Goal: Task Accomplishment & Management: Use online tool/utility

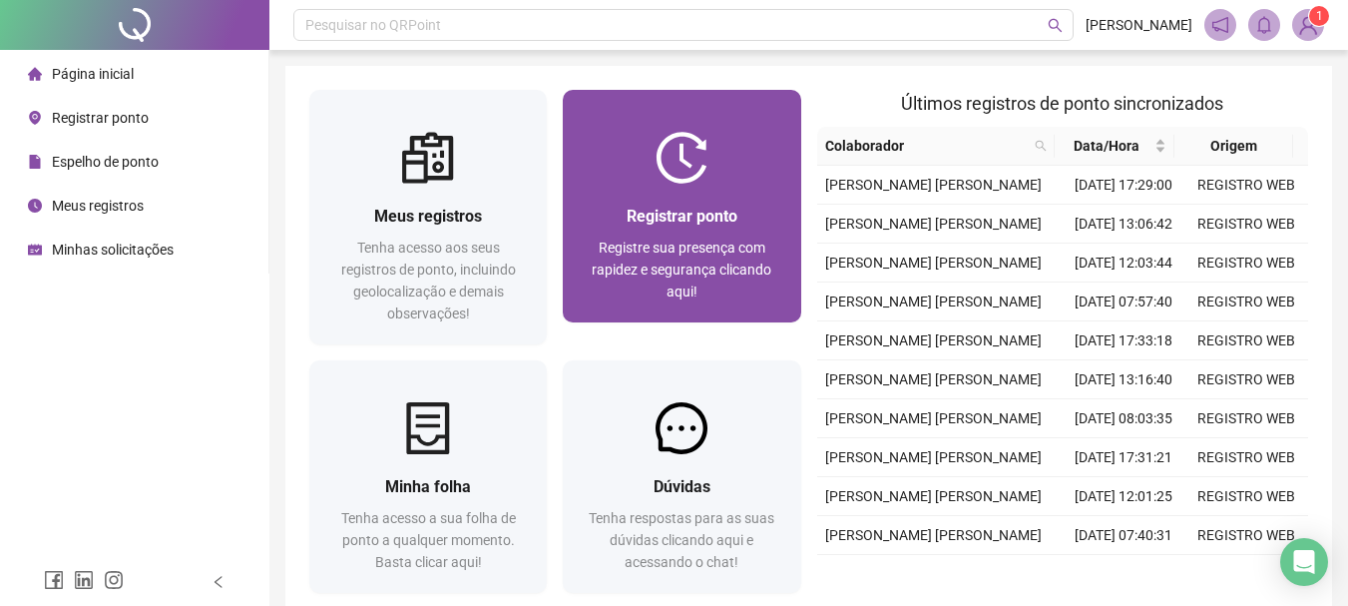
click at [708, 179] on img at bounding box center [682, 158] width 52 height 52
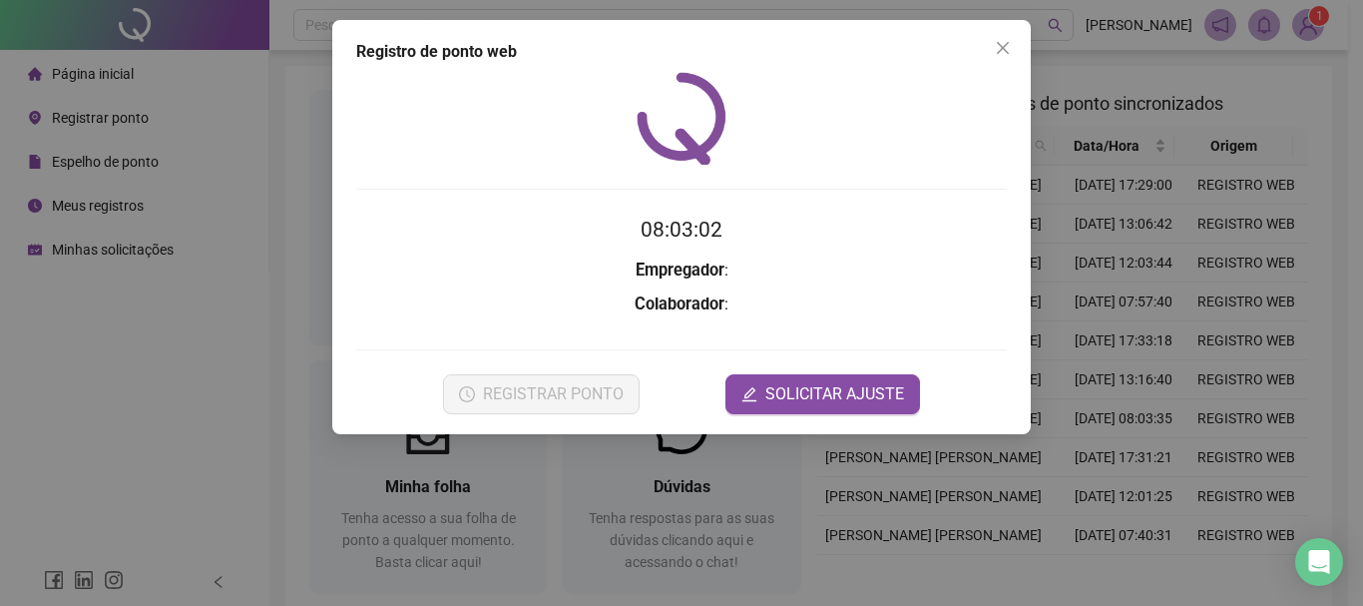
drag, startPoint x: 1001, startPoint y: 49, endPoint x: 993, endPoint y: 59, distance: 12.8
click at [1001, 50] on icon "close" at bounding box center [1003, 48] width 12 height 12
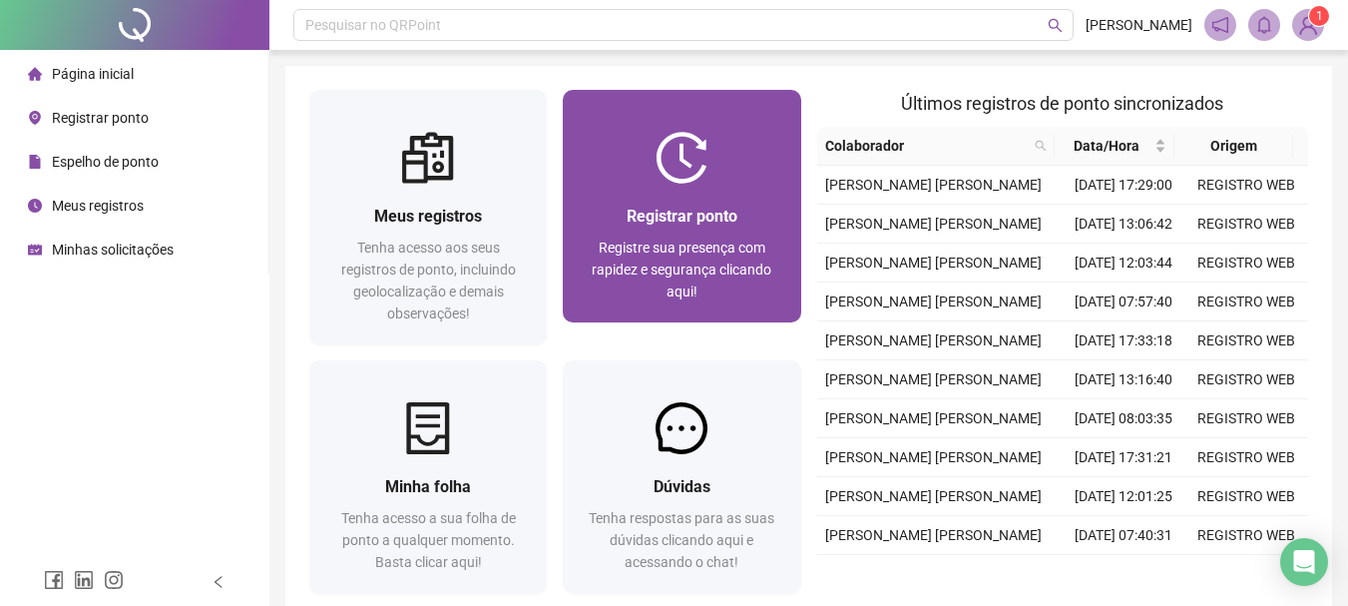
click at [706, 264] on span "Registre sua presença com rapidez e segurança clicando aqui!" at bounding box center [682, 270] width 180 height 60
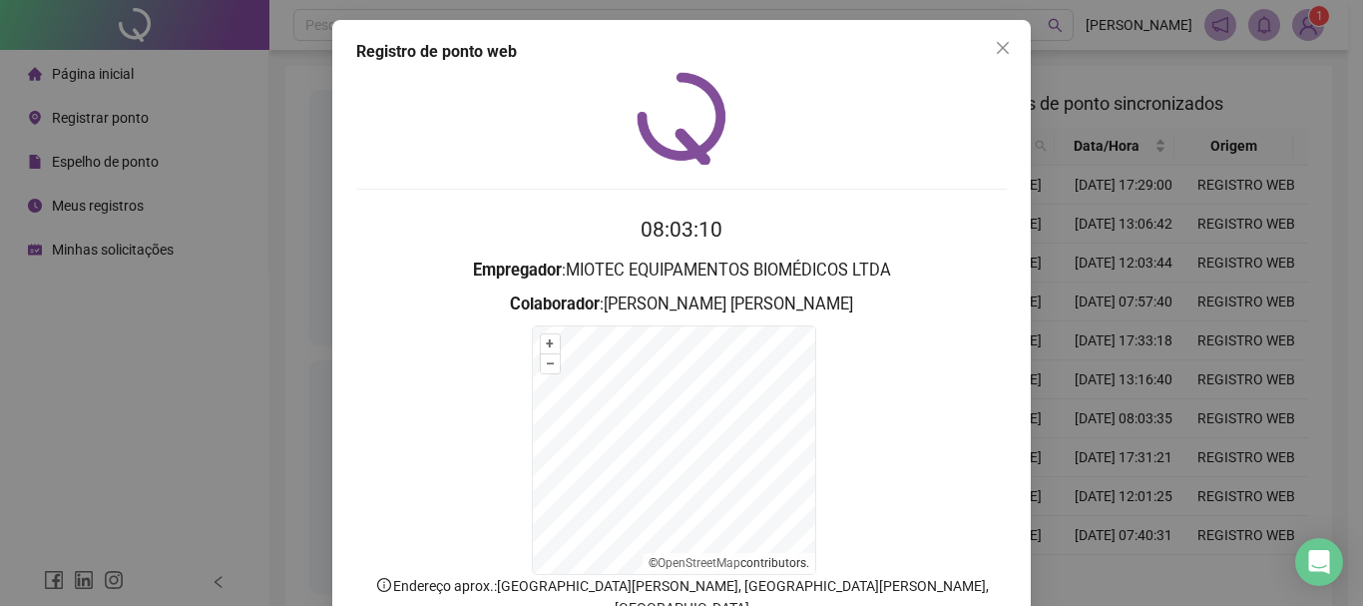
scroll to position [124, 0]
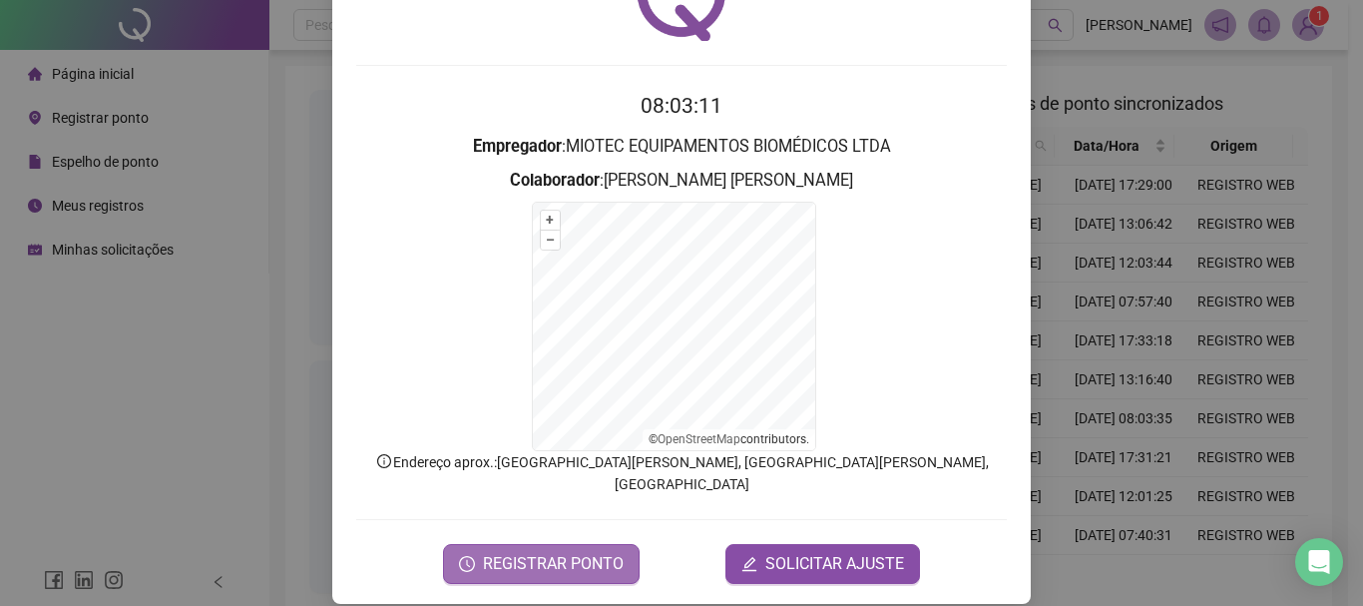
click at [556, 552] on span "REGISTRAR PONTO" at bounding box center [553, 564] width 141 height 24
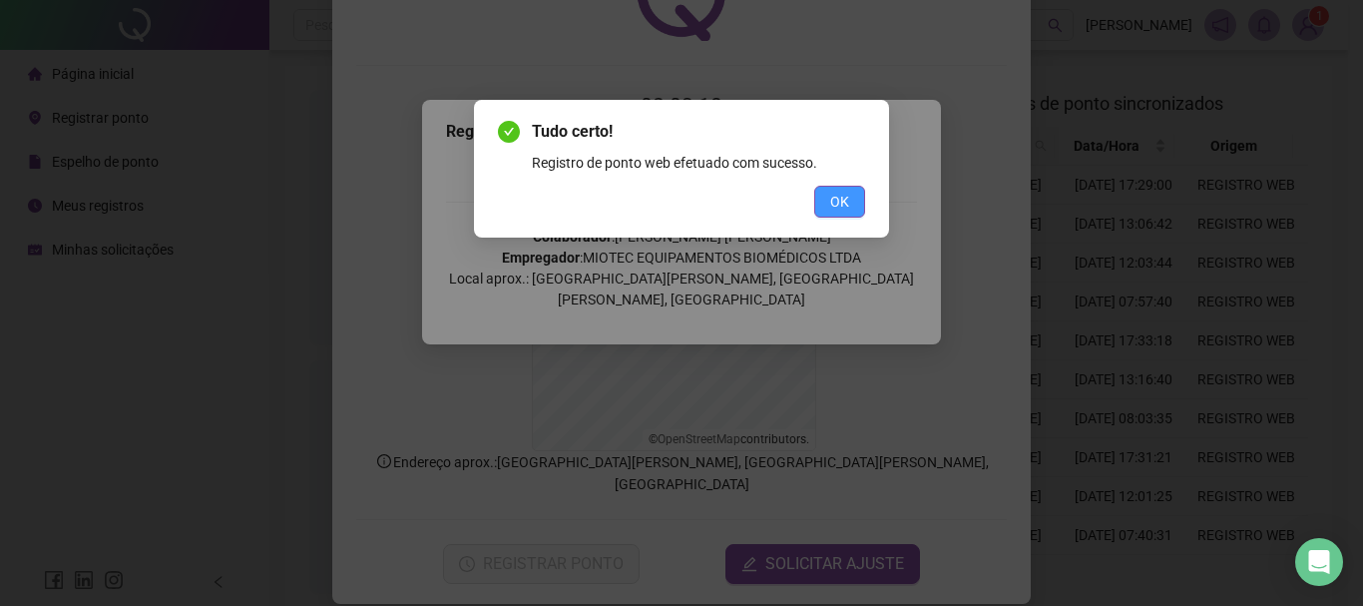
click at [838, 202] on span "OK" at bounding box center [839, 202] width 19 height 22
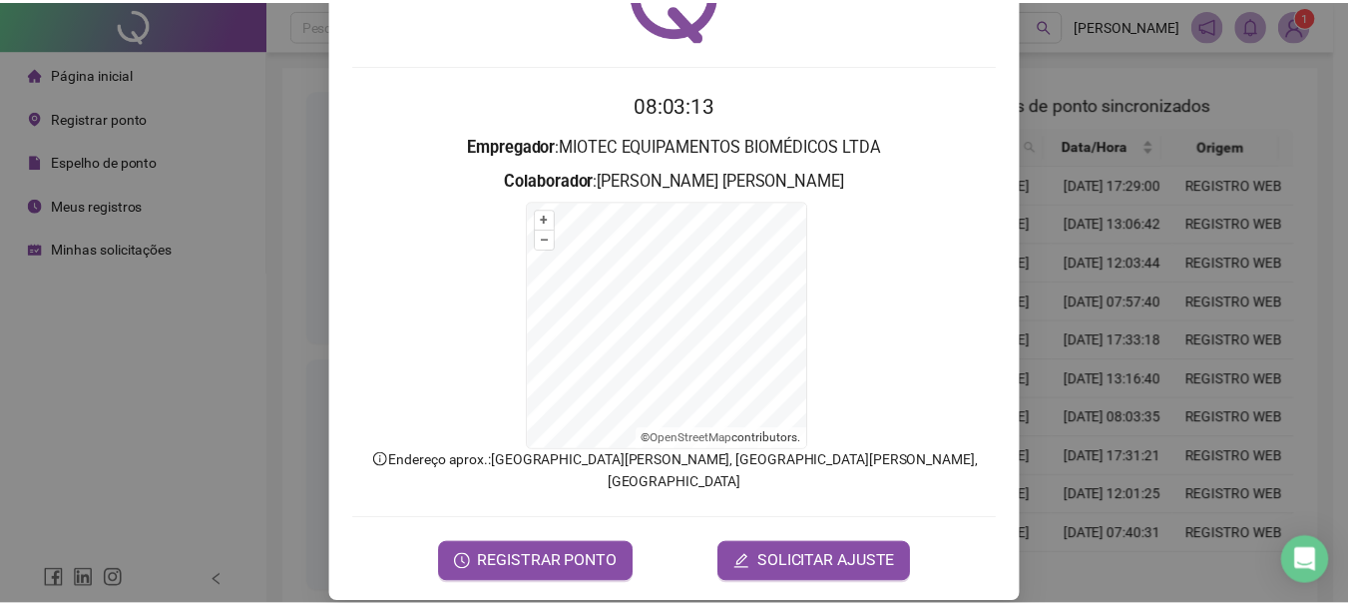
scroll to position [0, 0]
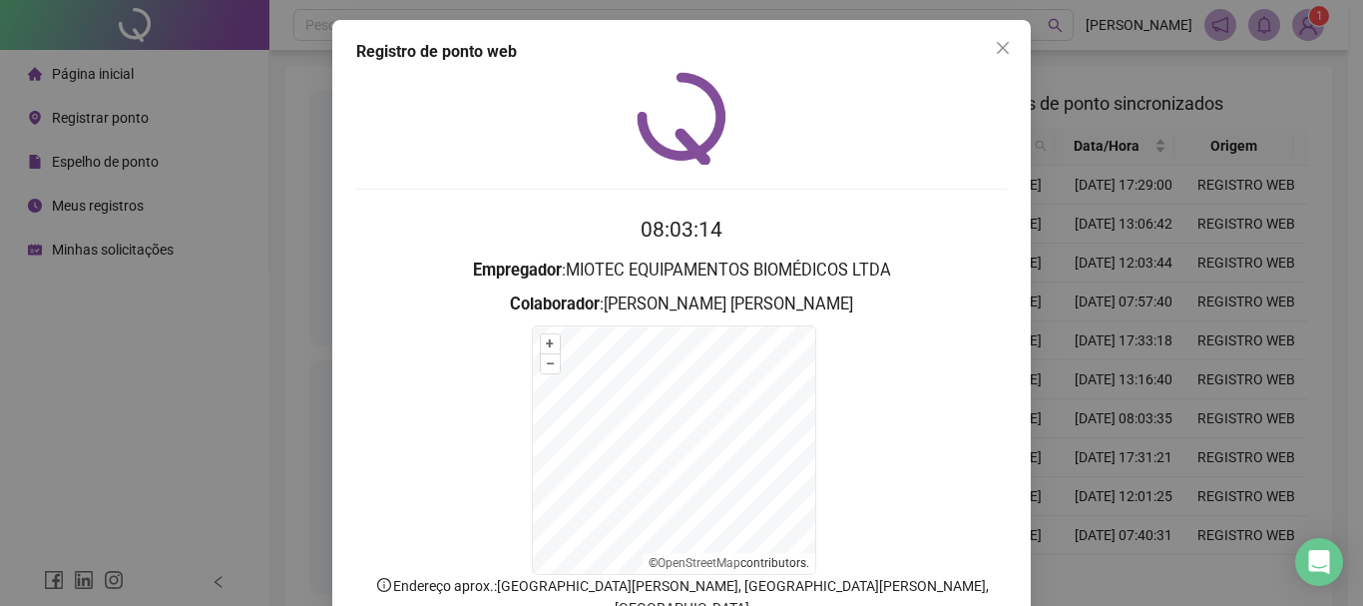
drag, startPoint x: 996, startPoint y: 53, endPoint x: 887, endPoint y: 70, distance: 110.1
click at [987, 57] on button "Close" at bounding box center [1003, 48] width 32 height 32
